Goal: Communication & Community: Participate in discussion

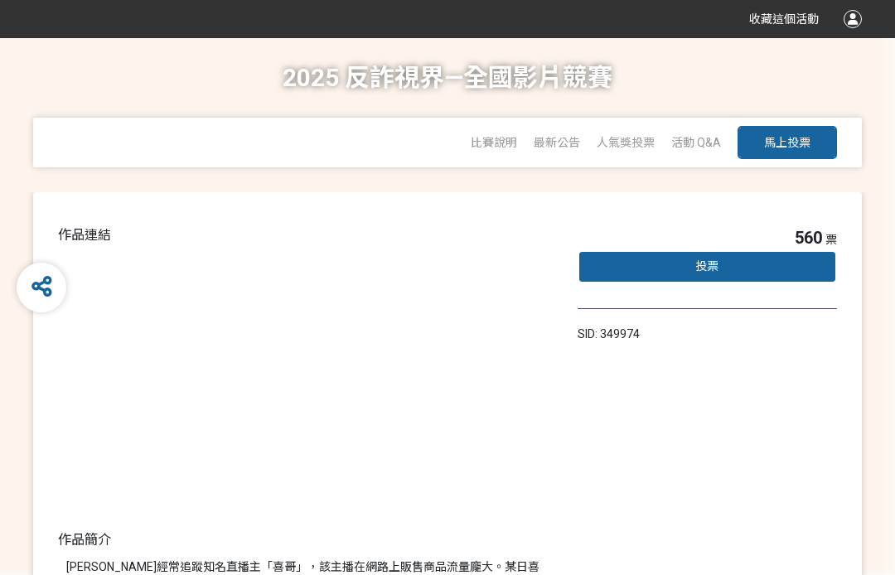
click at [805, 133] on button "馬上投票" at bounding box center [786, 142] width 99 height 33
select select "13146"
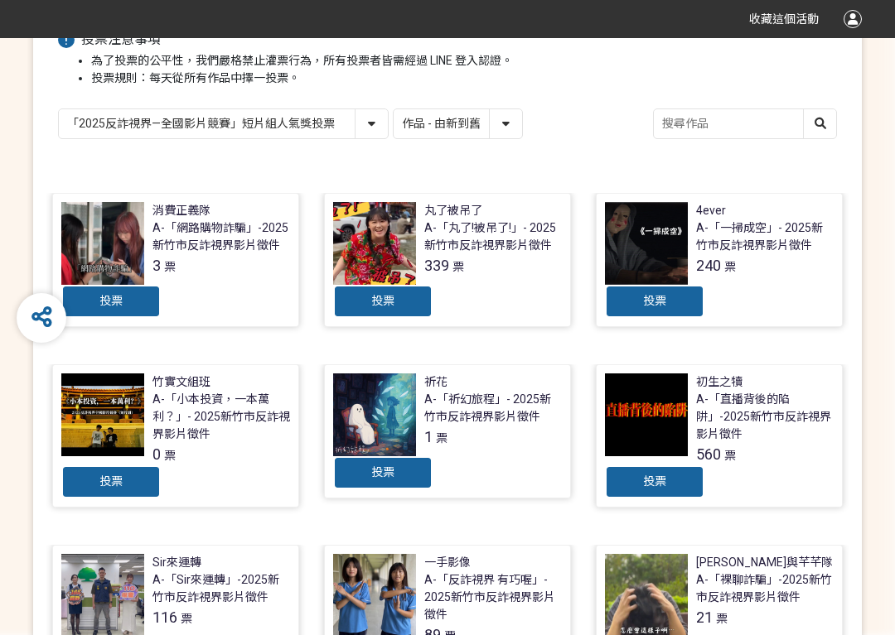
scroll to position [266, 0]
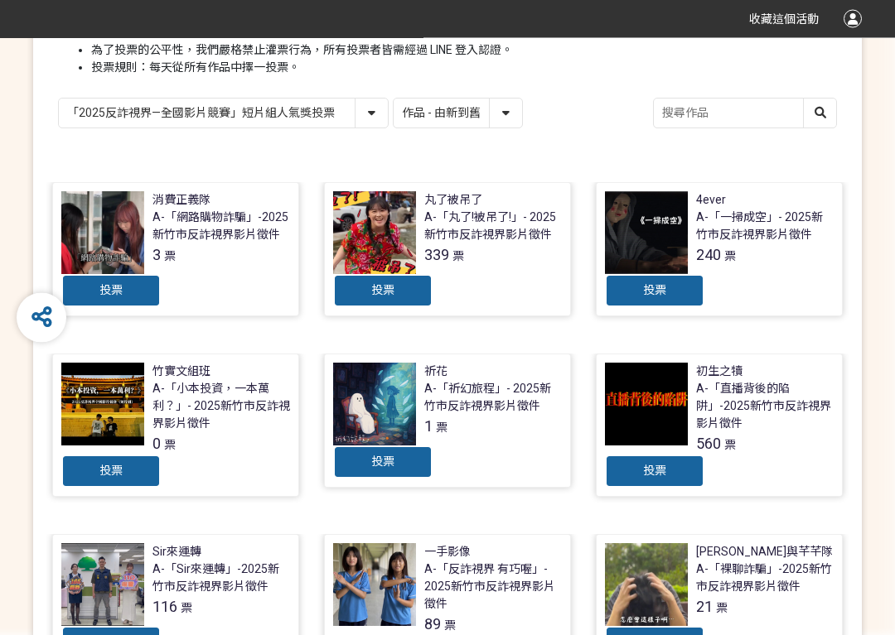
click at [687, 475] on div "投票" at bounding box center [654, 472] width 99 height 33
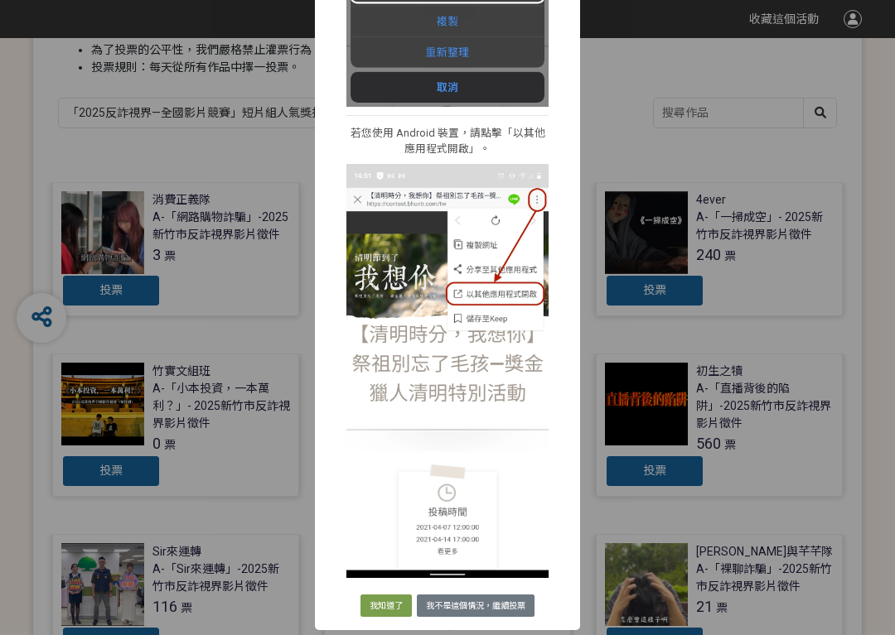
scroll to position [505, 0]
click at [393, 574] on button "我知道了" at bounding box center [385, 606] width 51 height 23
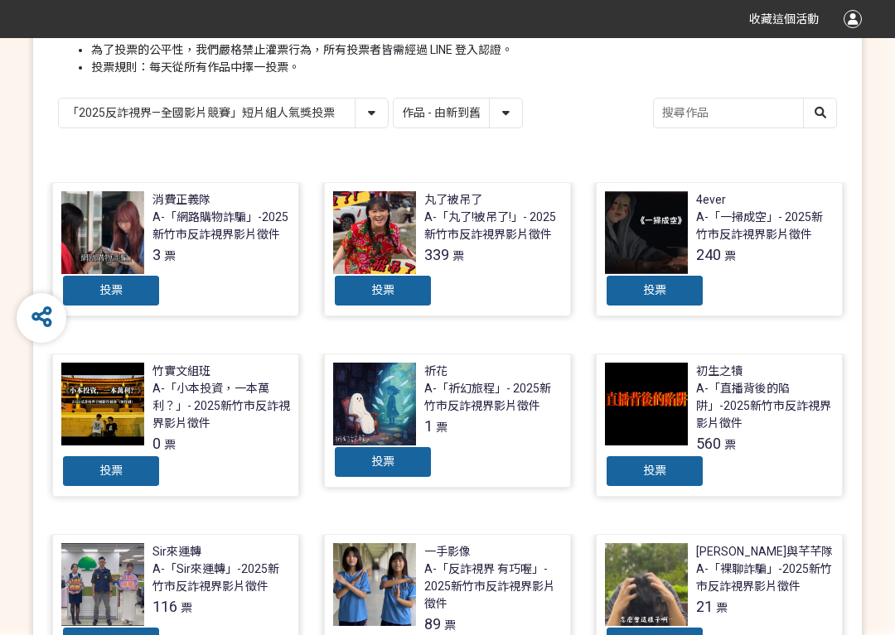
click at [665, 468] on span "投票" at bounding box center [654, 470] width 23 height 13
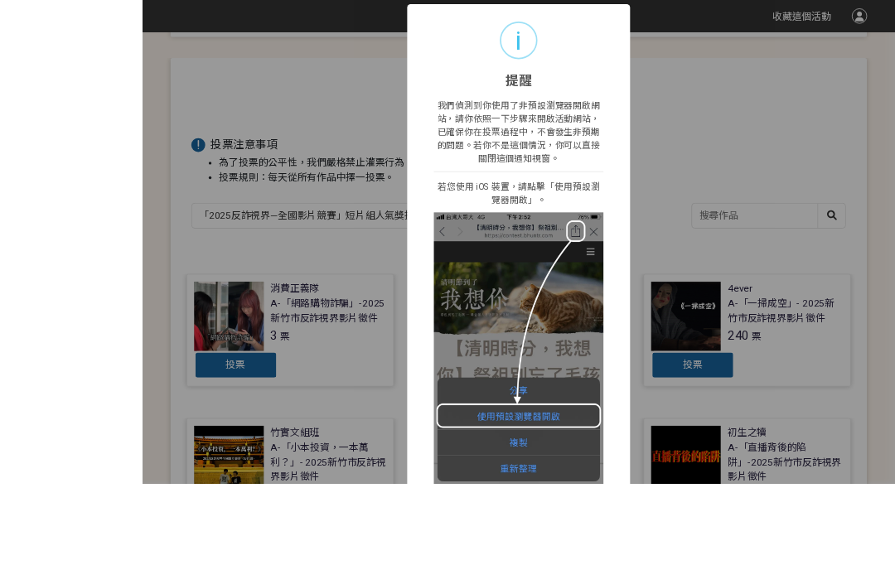
scroll to position [259, 0]
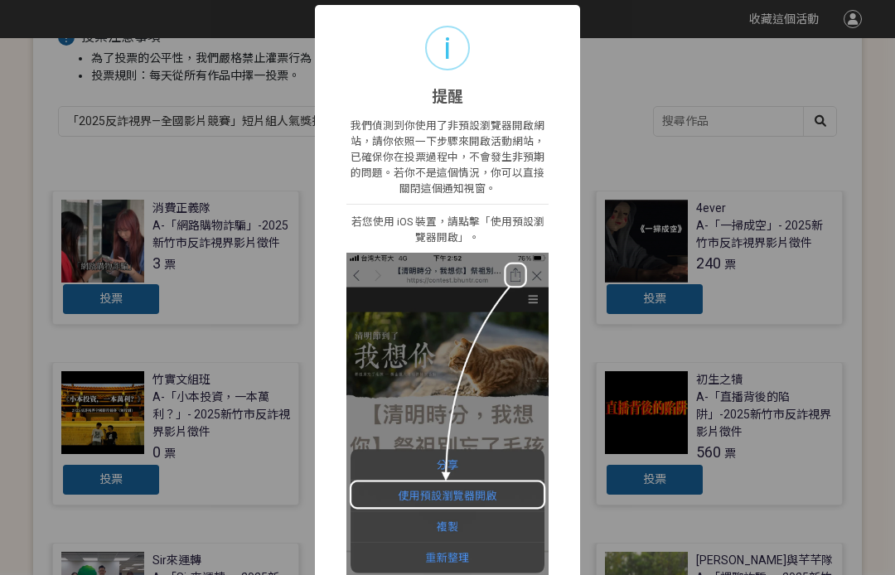
click at [819, 259] on div "i 提醒 × 我們偵測到你使用了非預設瀏覽器開啟網站，請你依照一下步驟來開啟活動網站，已確保你在投票過程中，不會發生非預期的問題。若你不是這個情況，你可以直接…" at bounding box center [447, 287] width 895 height 575
click at [662, 494] on div "i 提醒 × 我們偵測到你使用了非預設瀏覽器開啟網站，請你依照一下步驟來開啟活動網站，已確保你在投票過程中，不會發生非預期的問題。若你不是這個情況，你可以直接…" at bounding box center [447, 287] width 895 height 575
click at [712, 151] on div "i 提醒 × 我們偵測到你使用了非預設瀏覽器開啟網站，請你依照一下步驟來開啟活動網站，已確保你在投票過程中，不會發生非預期的問題。若你不是這個情況，你可以直接…" at bounding box center [447, 287] width 895 height 575
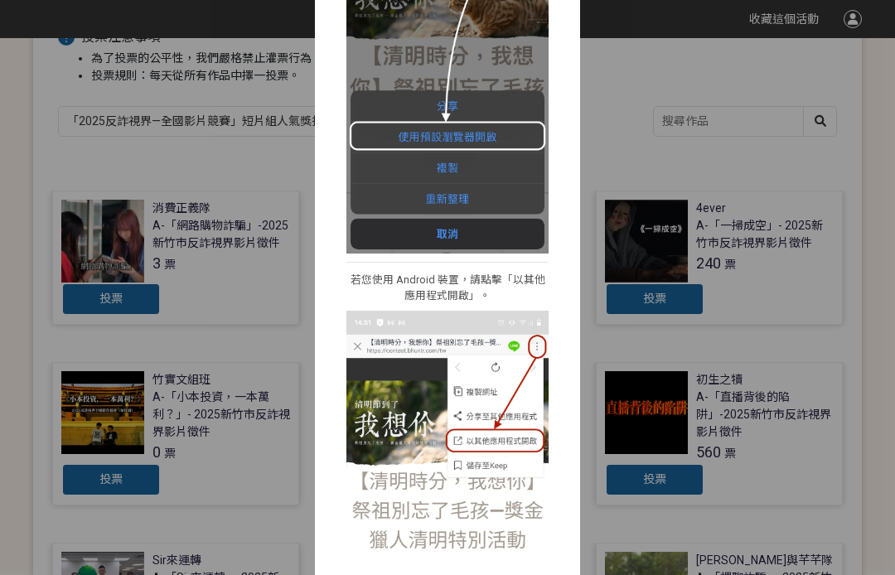
scroll to position [360, 0]
click at [510, 235] on img at bounding box center [447, 72] width 202 height 359
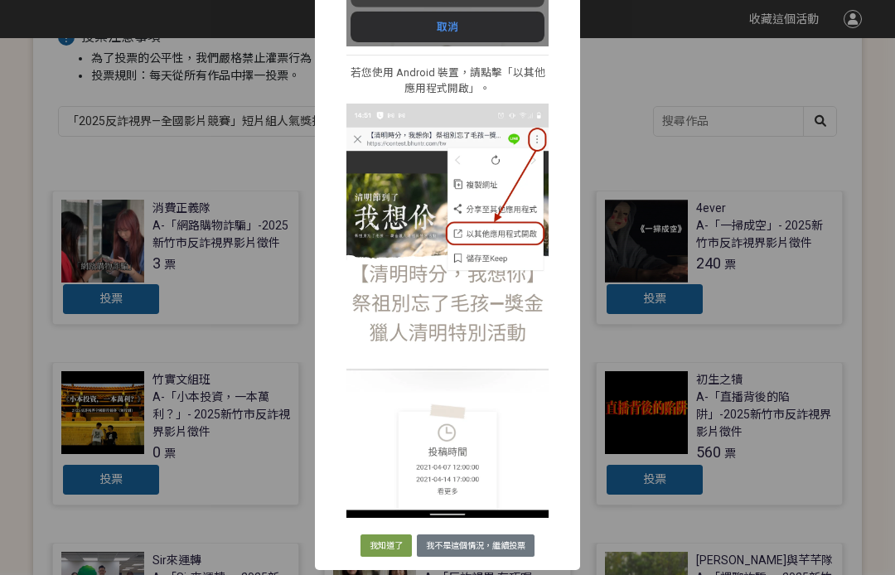
scroll to position [566, 0]
click at [495, 555] on button "我不是這個情況，繼續投票" at bounding box center [476, 545] width 118 height 23
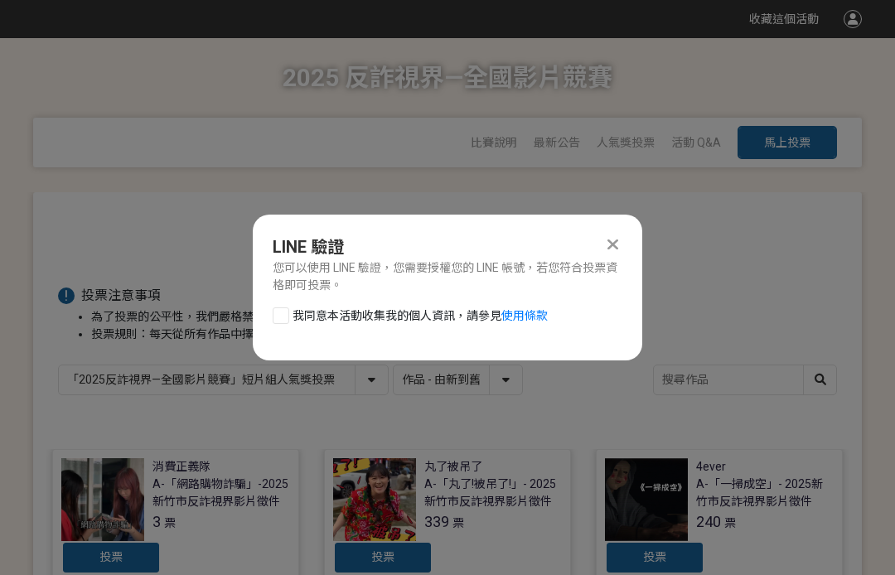
scroll to position [0, 0]
click at [282, 308] on div at bounding box center [281, 315] width 17 height 17
checkbox input "true"
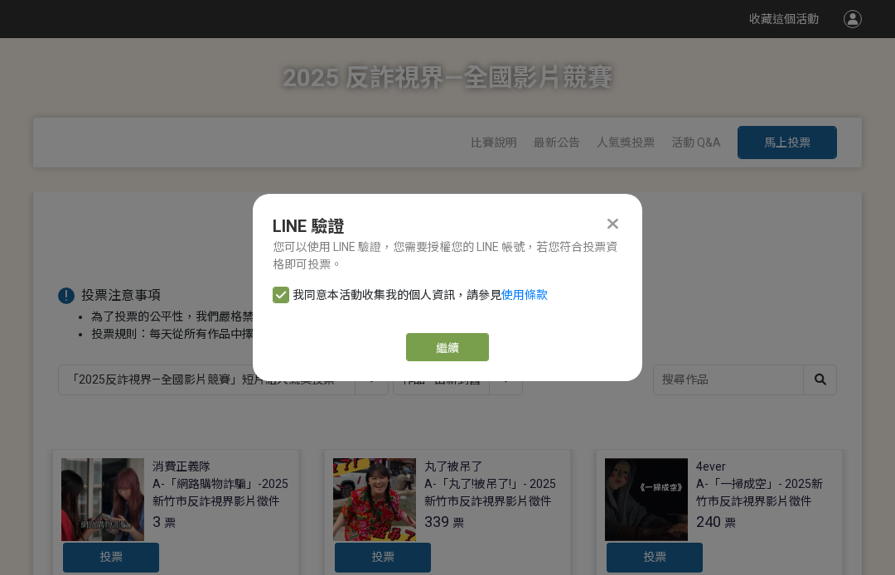
click at [471, 349] on link "繼續" at bounding box center [447, 347] width 83 height 28
